Goal: Transaction & Acquisition: Purchase product/service

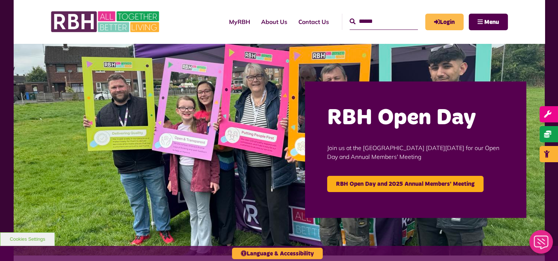
click at [448, 23] on link "Login" at bounding box center [444, 22] width 38 height 17
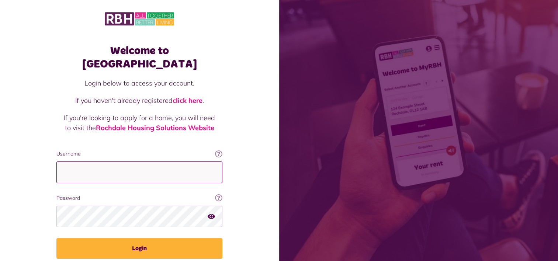
click at [96, 163] on input "Username" at bounding box center [139, 173] width 166 height 22
type input "**********"
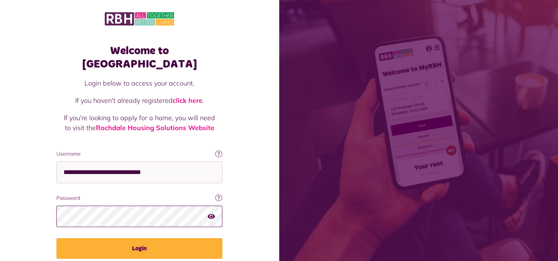
click at [56, 238] on button "Login" at bounding box center [139, 248] width 166 height 21
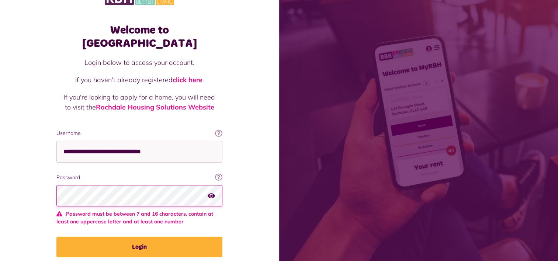
scroll to position [41, 0]
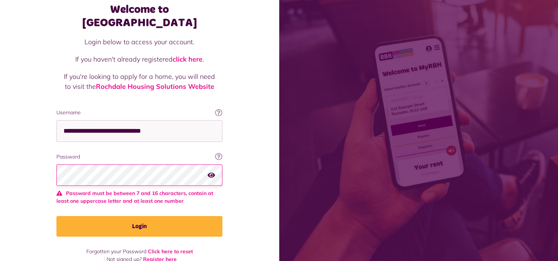
click at [212, 171] on icon "button" at bounding box center [211, 174] width 7 height 7
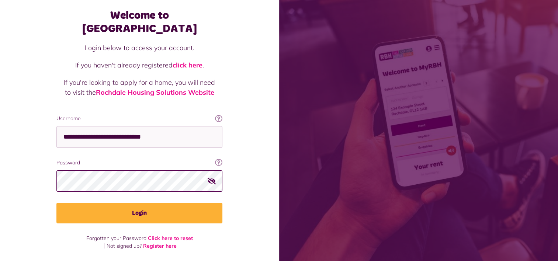
scroll to position [22, 0]
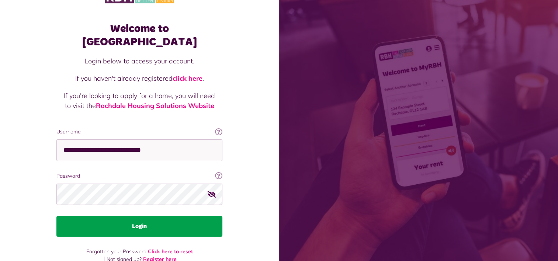
click at [139, 216] on button "Login" at bounding box center [139, 226] width 166 height 21
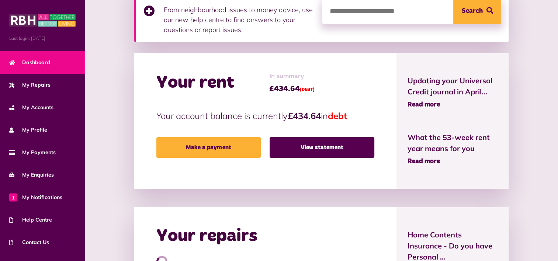
scroll to position [184, 0]
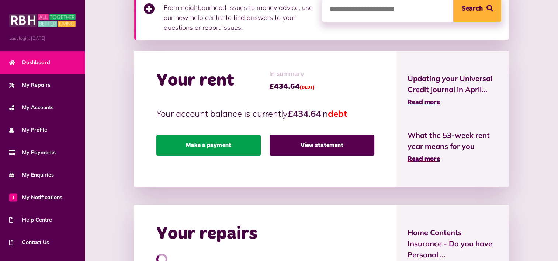
click at [208, 143] on link "Make a payment" at bounding box center [208, 145] width 105 height 21
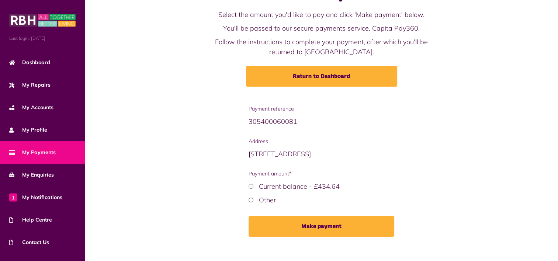
scroll to position [44, 0]
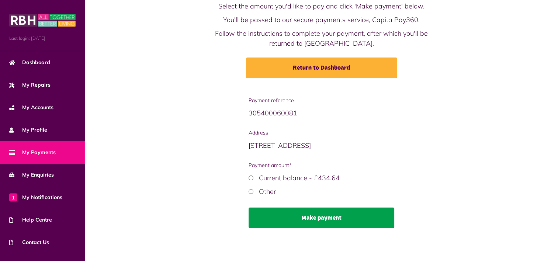
click at [322, 218] on button "Make payment" at bounding box center [321, 218] width 145 height 21
